Goal: Task Accomplishment & Management: Use online tool/utility

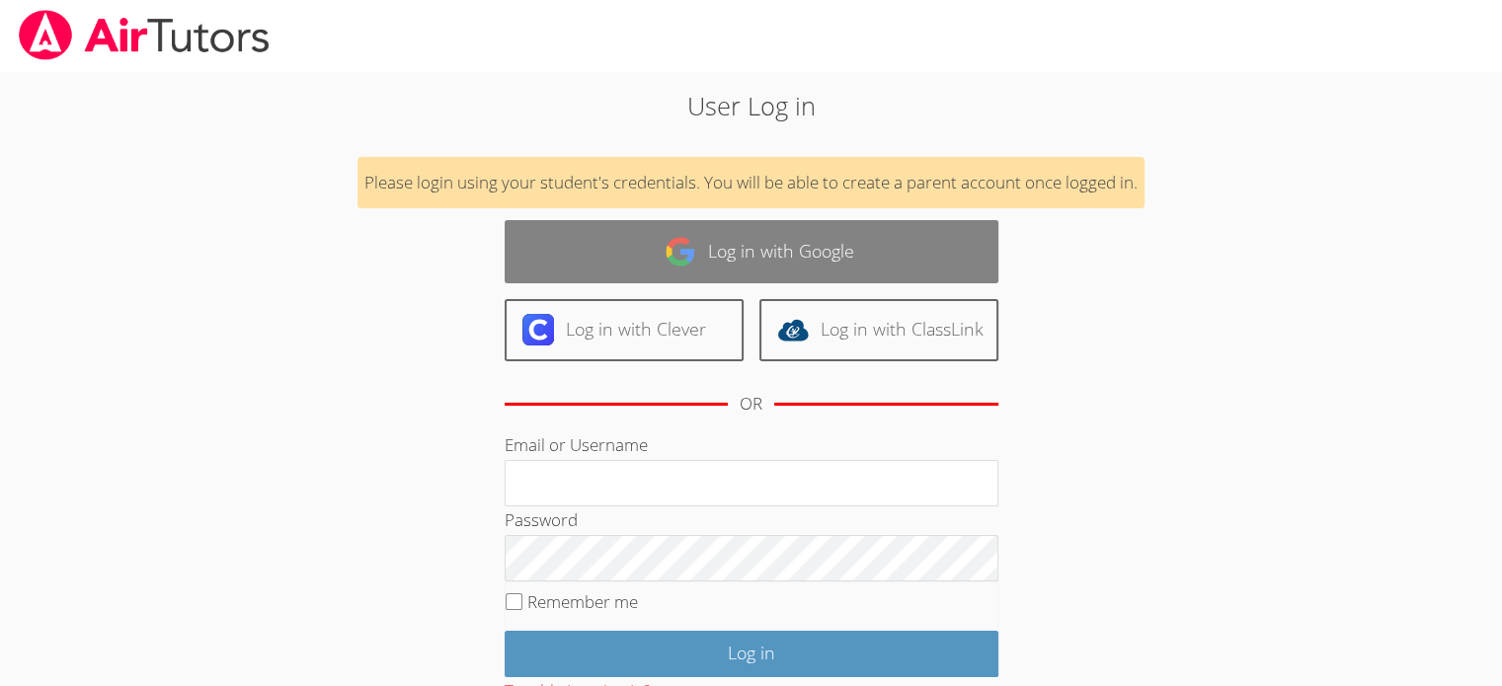
click at [765, 259] on link "Log in with Google" at bounding box center [752, 251] width 494 height 62
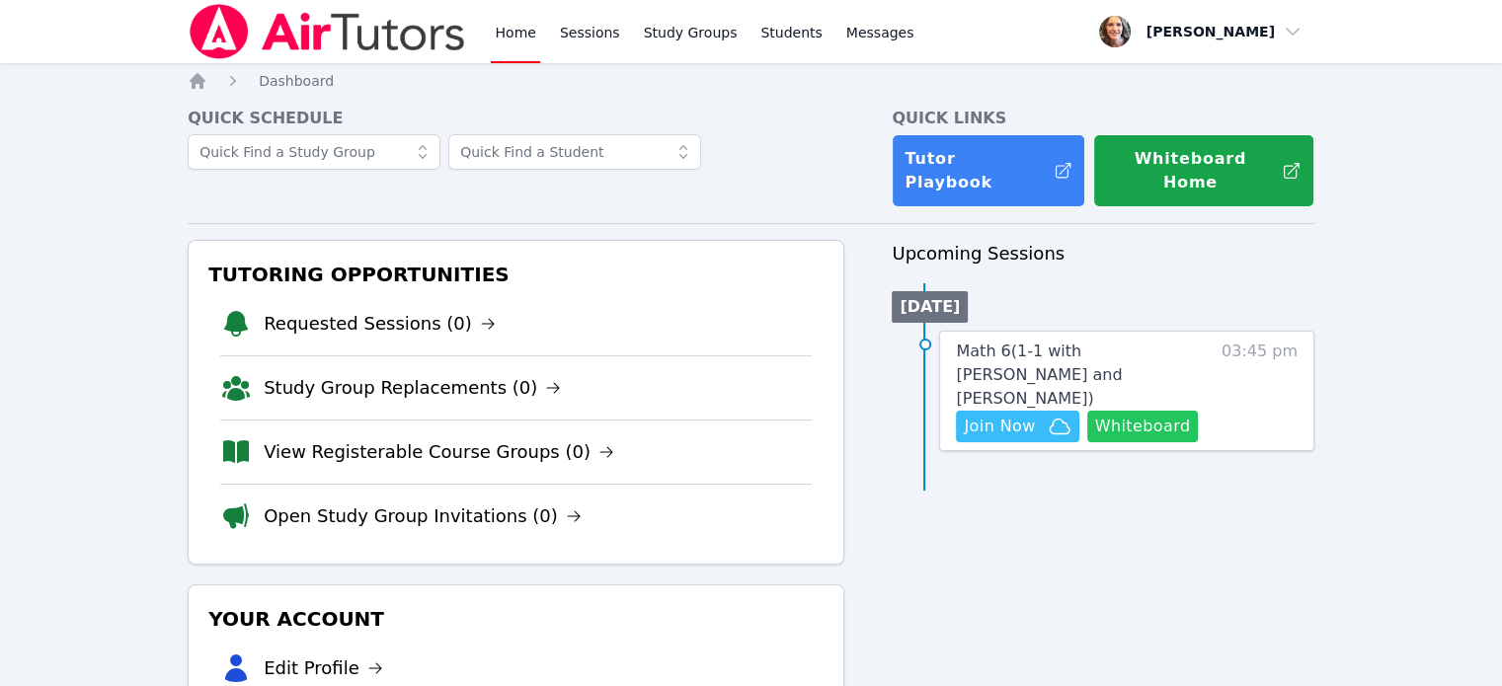
click at [1129, 411] on button "Whiteboard" at bounding box center [1143, 427] width 112 height 32
click at [1011, 415] on span "Join Now" at bounding box center [999, 427] width 71 height 24
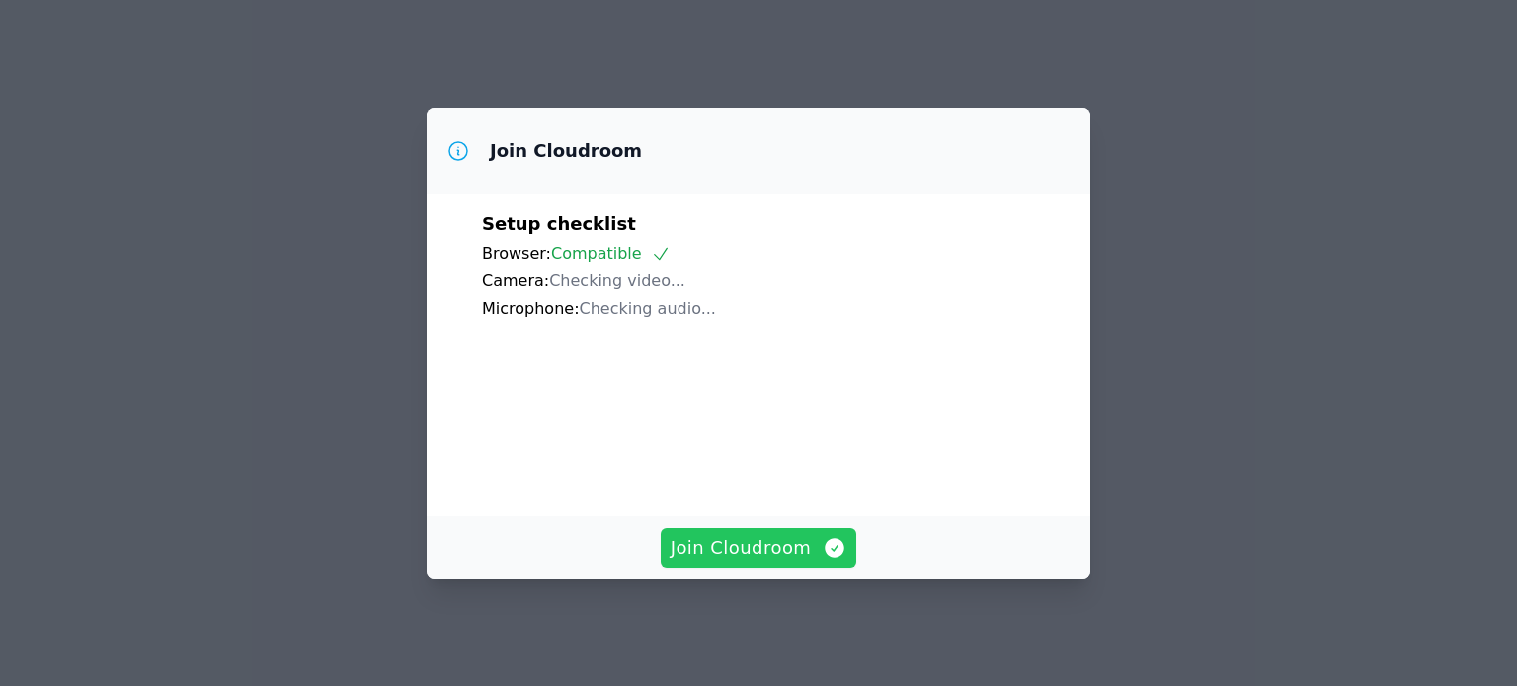
click at [721, 553] on span "Join Cloudroom" at bounding box center [759, 548] width 177 height 28
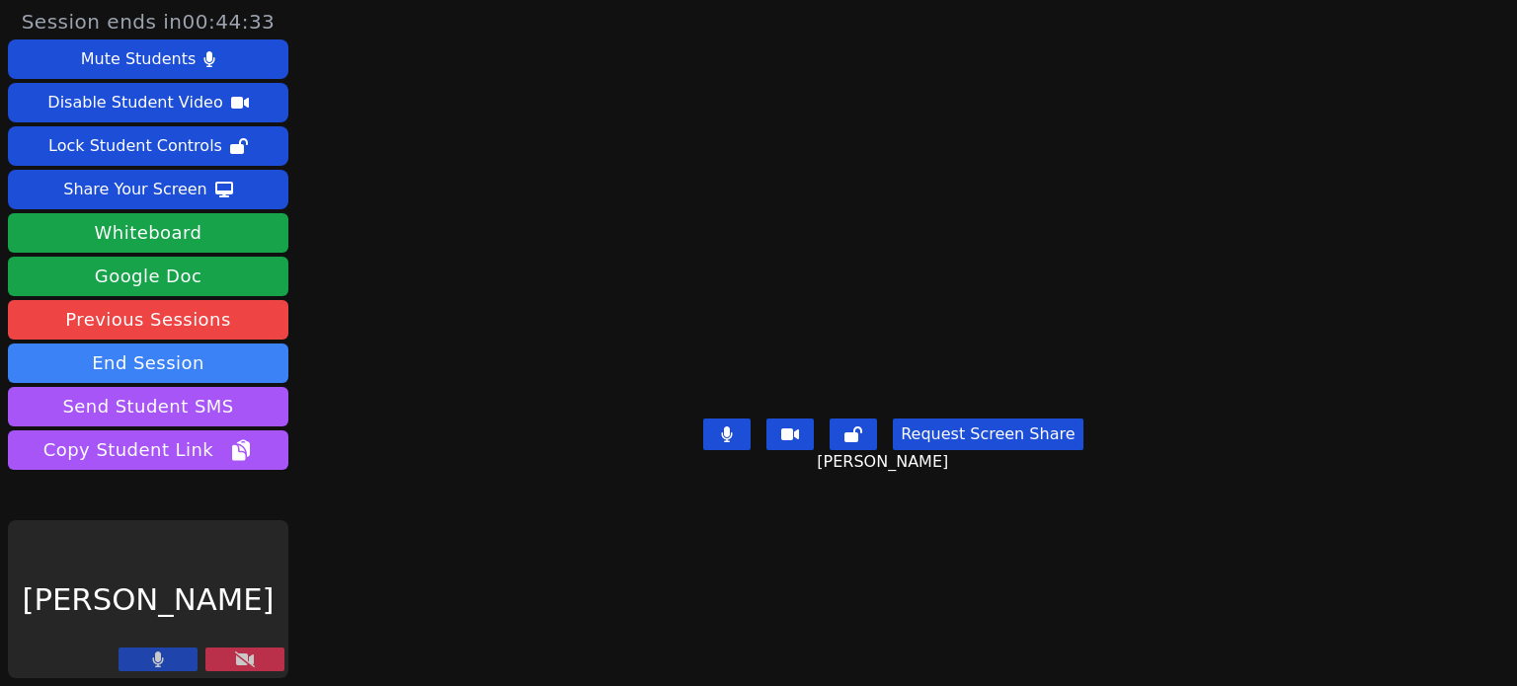
click at [235, 667] on icon at bounding box center [245, 660] width 20 height 16
click at [222, 661] on button at bounding box center [244, 660] width 79 height 24
click at [235, 666] on icon at bounding box center [245, 660] width 20 height 16
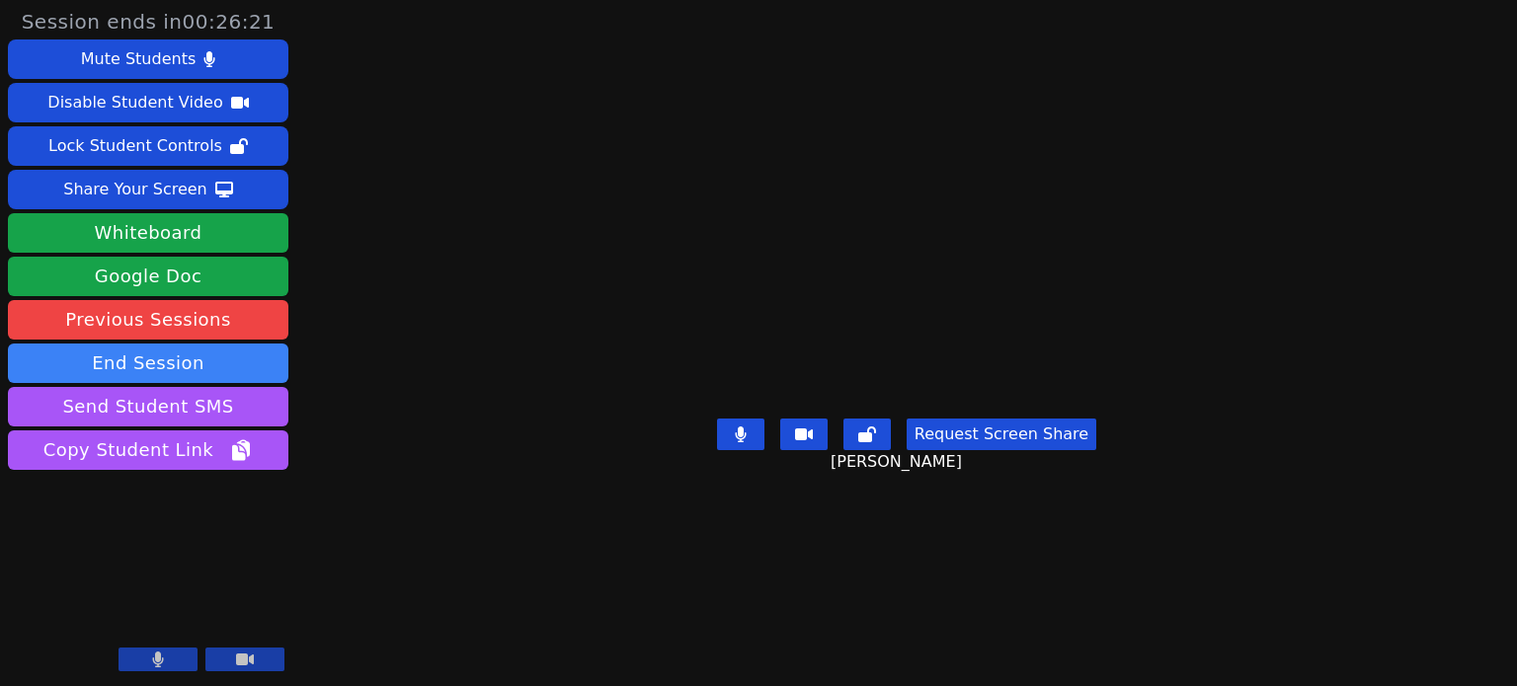
click at [160, 659] on icon at bounding box center [158, 660] width 11 height 16
click at [146, 661] on button at bounding box center [158, 660] width 79 height 24
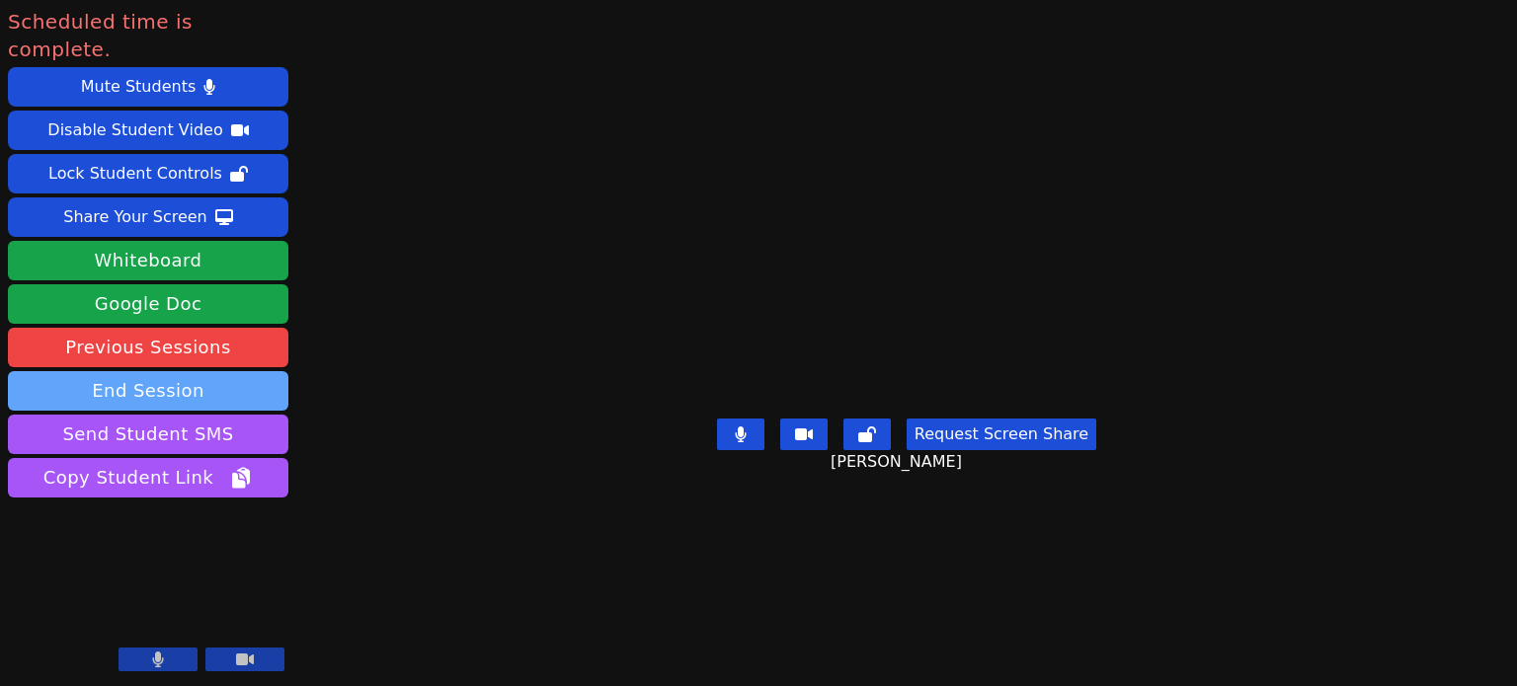
click at [125, 371] on button "End Session" at bounding box center [148, 391] width 281 height 40
